Goal: Information Seeking & Learning: Learn about a topic

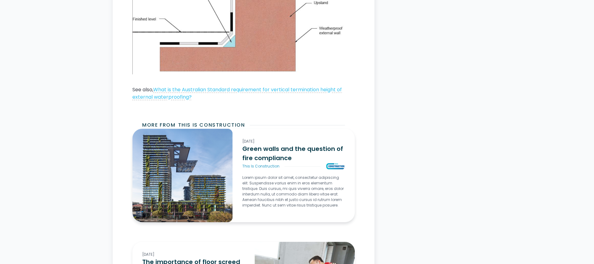
scroll to position [1108, 0]
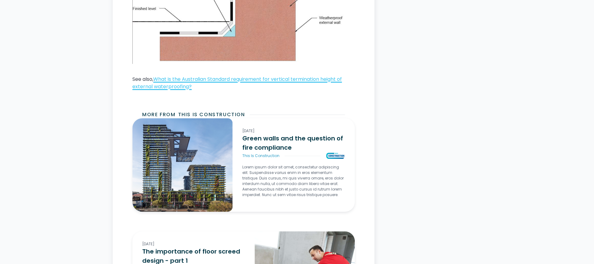
click at [165, 84] on link "What is the Australian Standard requirement for vertical termination height of …" at bounding box center [237, 83] width 210 height 14
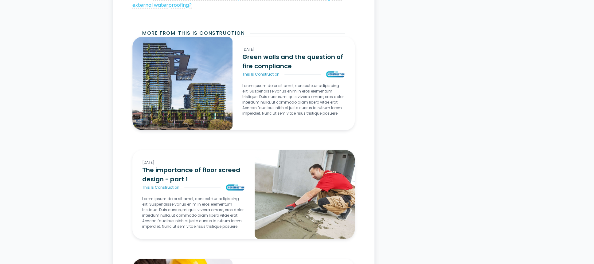
scroll to position [1171, 0]
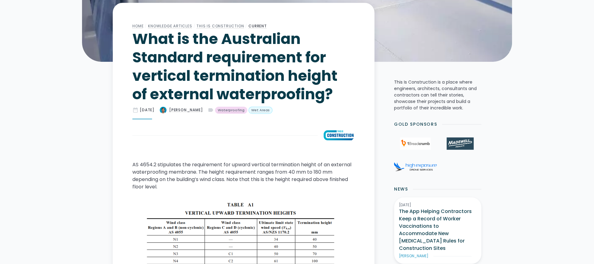
scroll to position [190, 0]
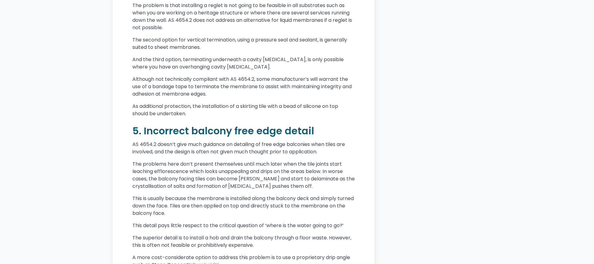
scroll to position [1141, 0]
